Goal: Task Accomplishment & Management: Manage account settings

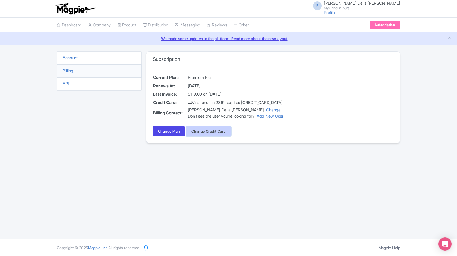
click at [207, 132] on button "Change Credit Card" at bounding box center [208, 131] width 45 height 10
